Goal: Information Seeking & Learning: Learn about a topic

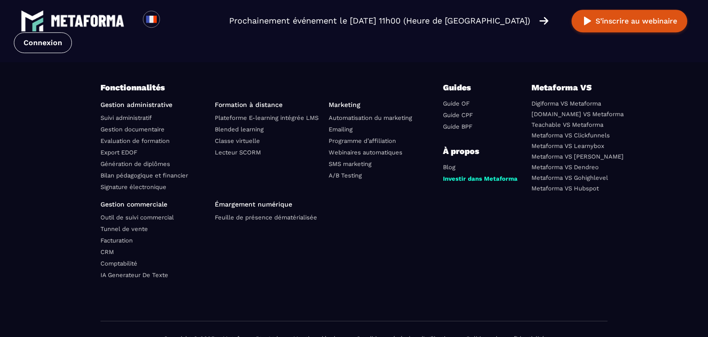
scroll to position [3253, 0]
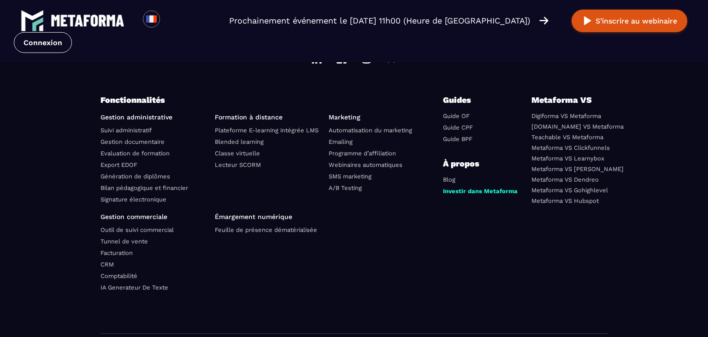
click at [568, 130] on link "[DOMAIN_NAME] VS Metaforma" at bounding box center [577, 126] width 92 height 7
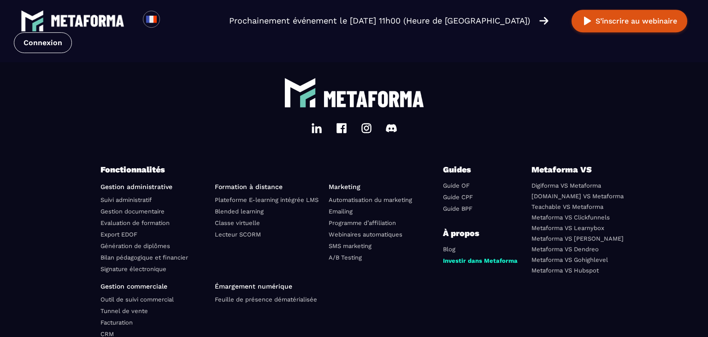
scroll to position [2867, 0]
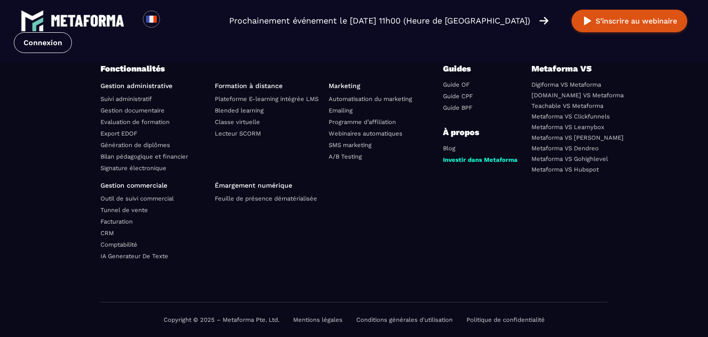
click at [103, 231] on link "CRM" at bounding box center [106, 232] width 13 height 7
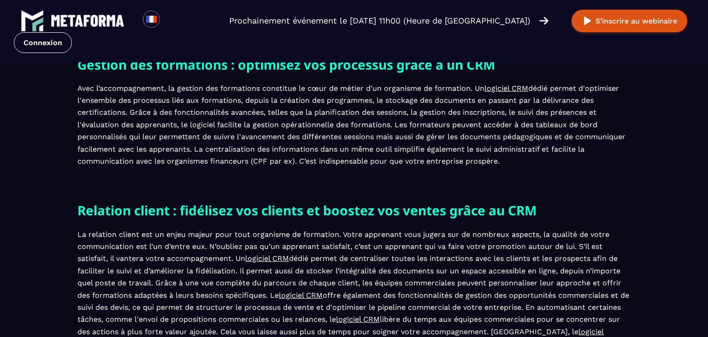
scroll to position [398, 0]
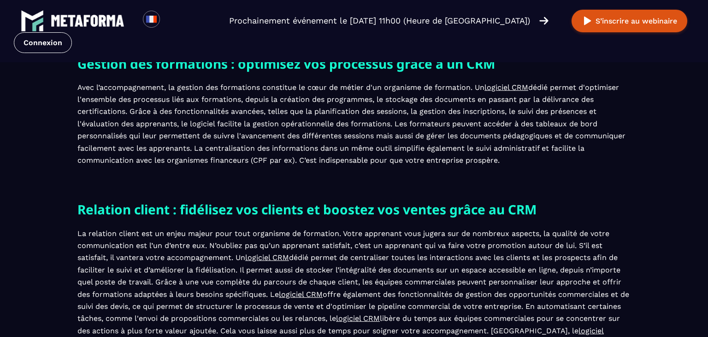
scroll to position [2867, 0]
